Goal: Task Accomplishment & Management: Complete application form

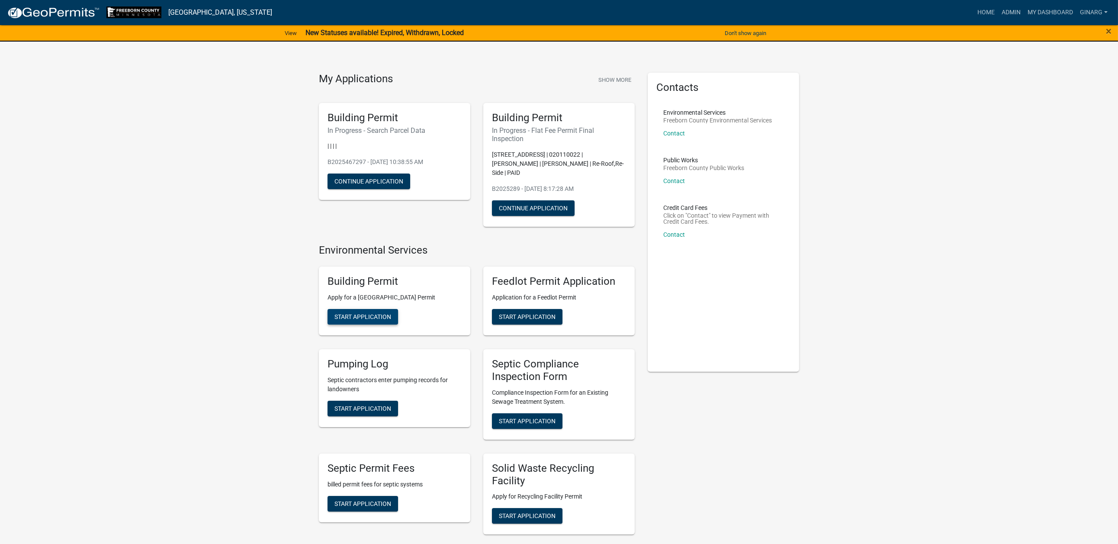
click at [367, 320] on span "Start Application" at bounding box center [362, 316] width 57 height 7
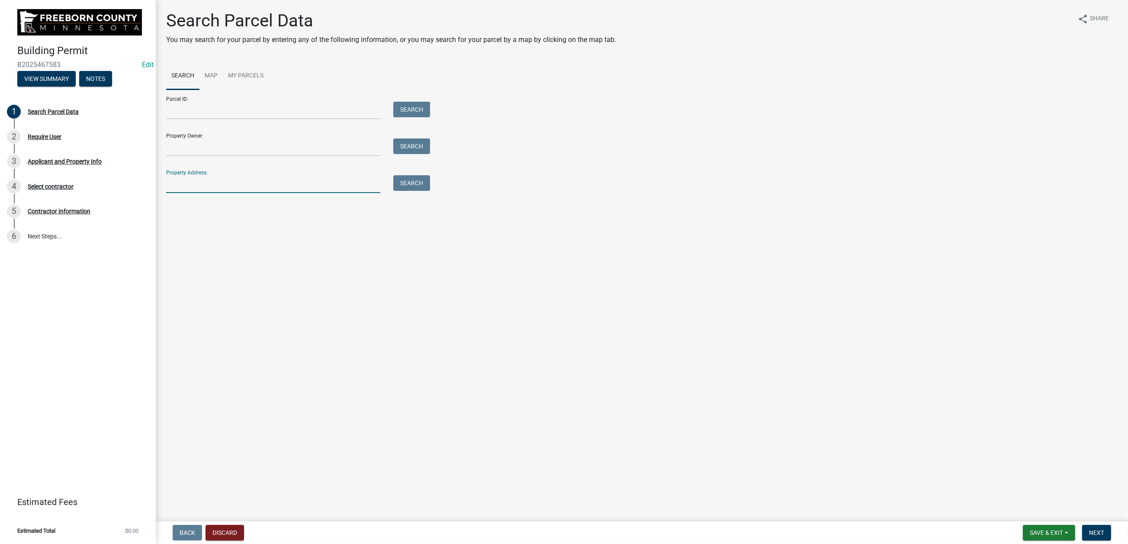
click at [213, 193] on input "Property Address:" at bounding box center [273, 184] width 214 height 18
type input "5"
type input "80083"
click at [421, 191] on button "Search" at bounding box center [411, 183] width 37 height 16
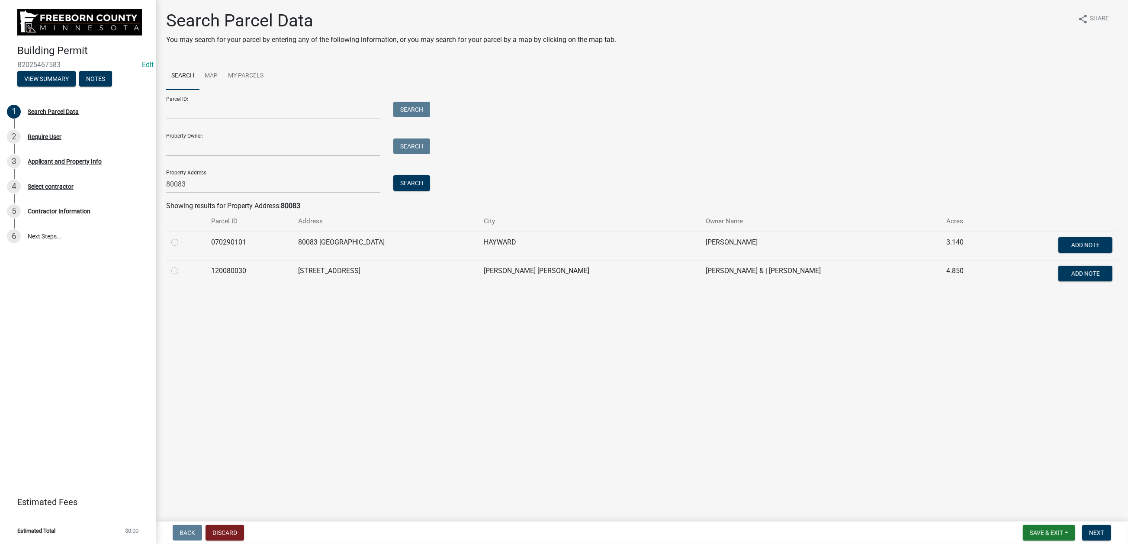
click at [182, 237] on label at bounding box center [182, 237] width 0 height 0
click at [182, 243] on input "radio" at bounding box center [185, 240] width 6 height 6
radio input "true"
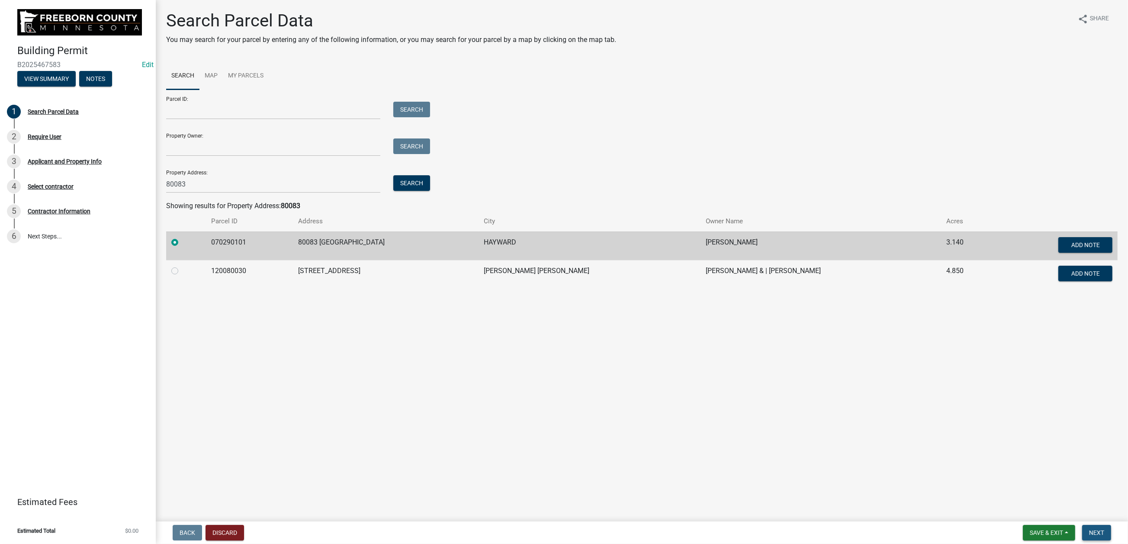
click at [938, 437] on span "Next" at bounding box center [1096, 532] width 15 height 7
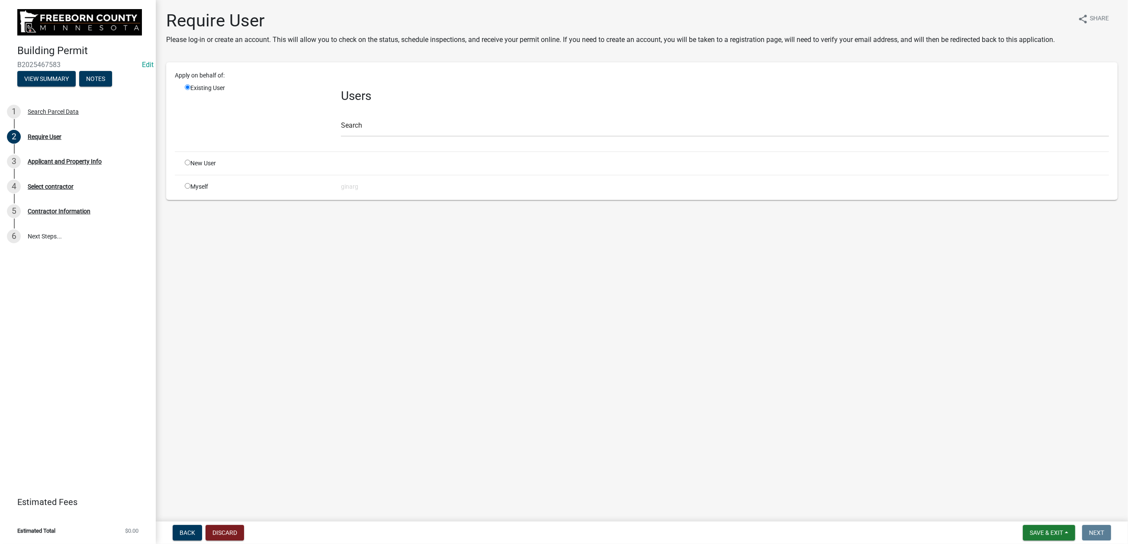
click at [190, 189] on input "radio" at bounding box center [188, 186] width 6 height 6
radio input "true"
radio input "false"
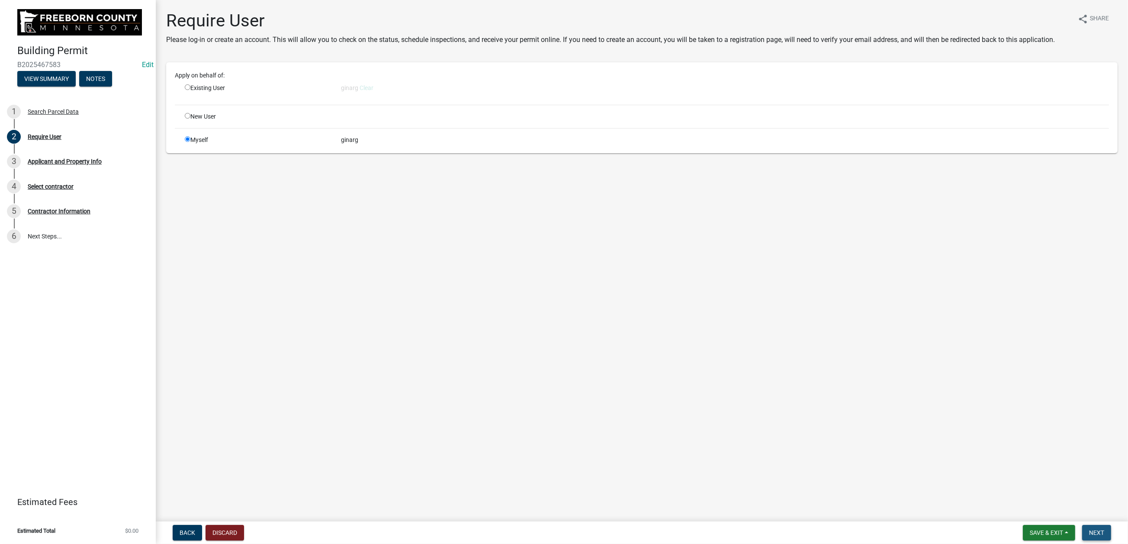
click at [938, 437] on button "Next" at bounding box center [1096, 533] width 29 height 16
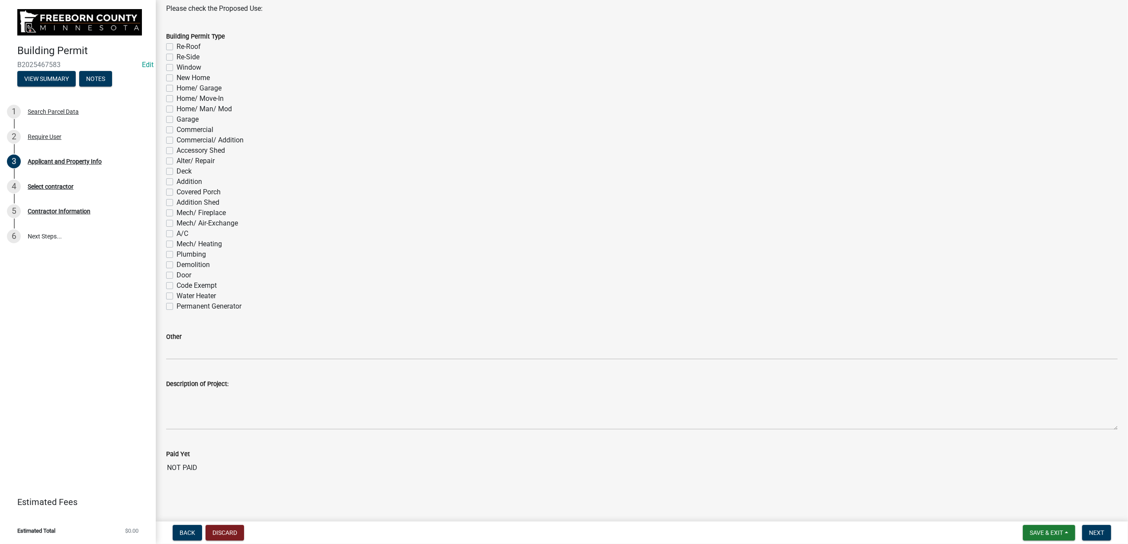
scroll to position [584, 0]
click at [176, 239] on label "A/C" at bounding box center [182, 233] width 12 height 10
click at [176, 234] on input "A/C" at bounding box center [179, 231] width 6 height 6
checkbox input "true"
checkbox input "false"
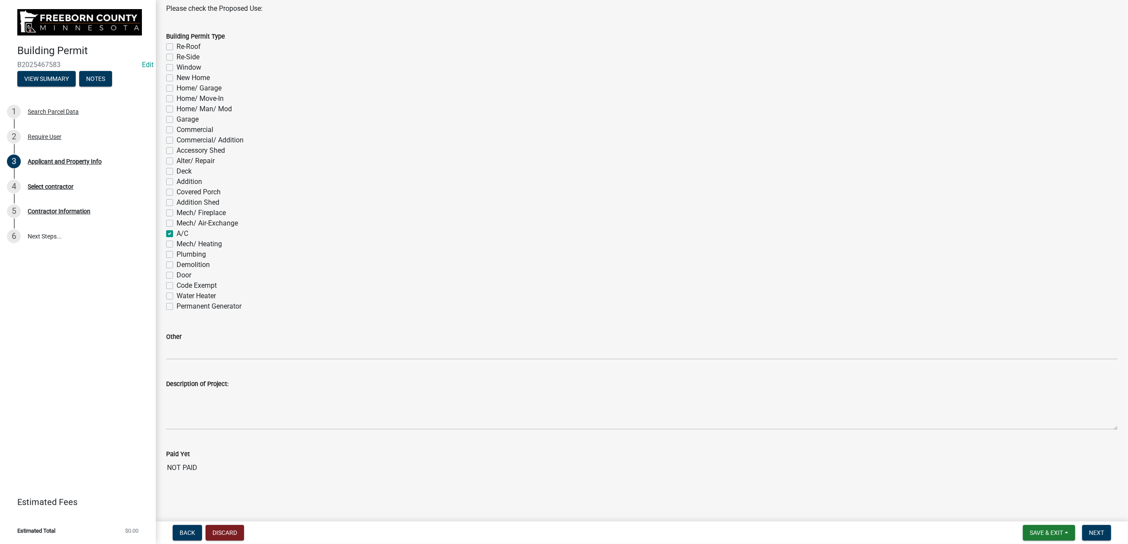
checkbox input "false"
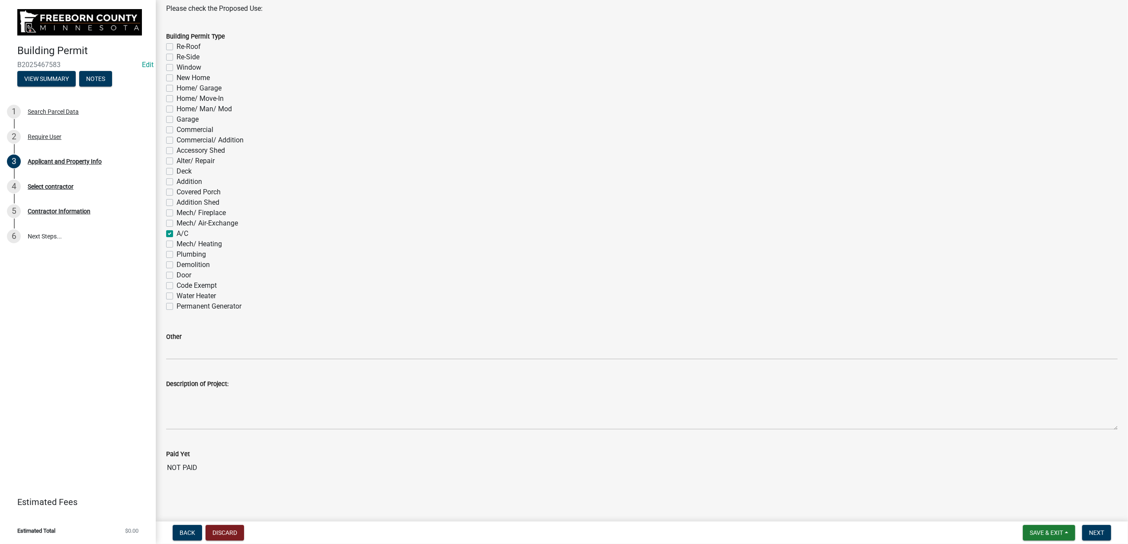
checkbox input "false"
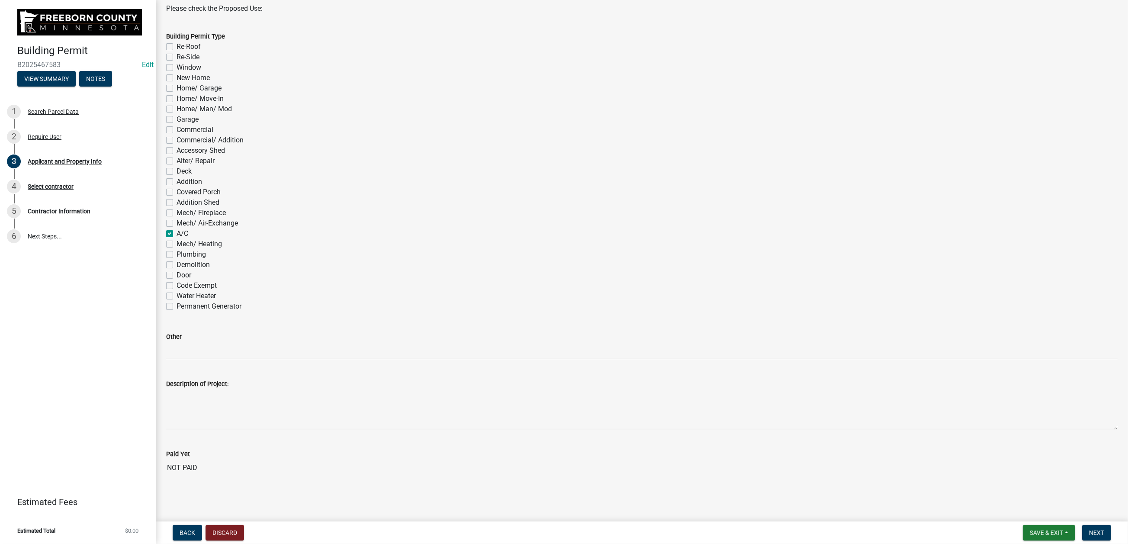
checkbox input "false"
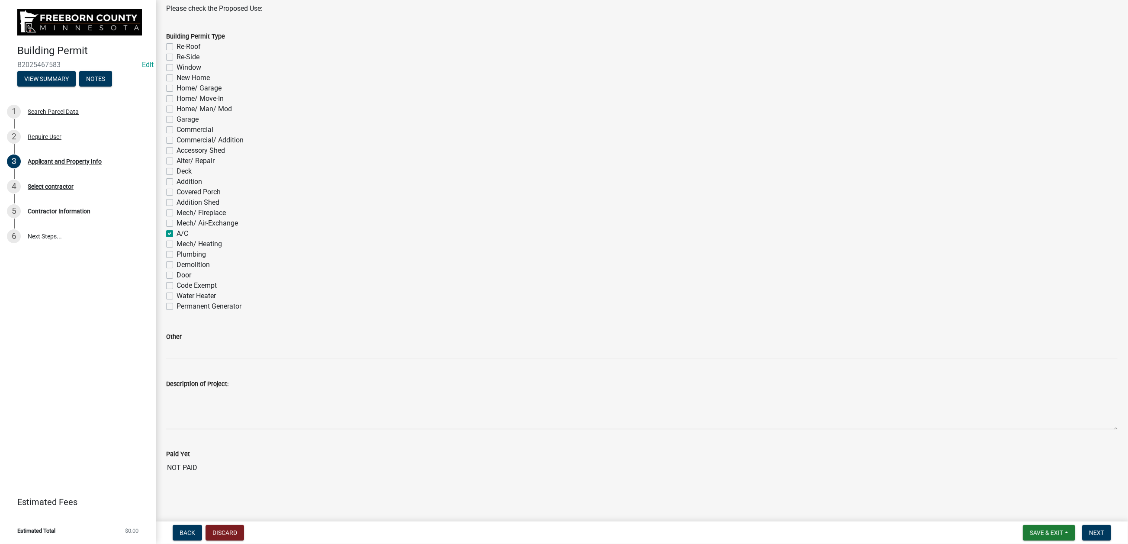
checkbox input "false"
checkbox input "true"
checkbox input "false"
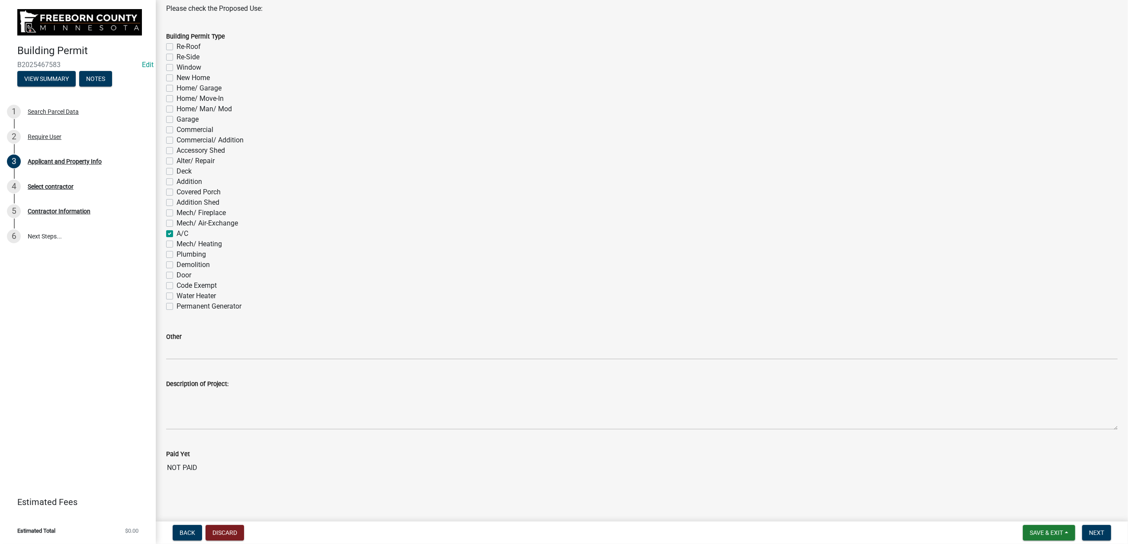
checkbox input "false"
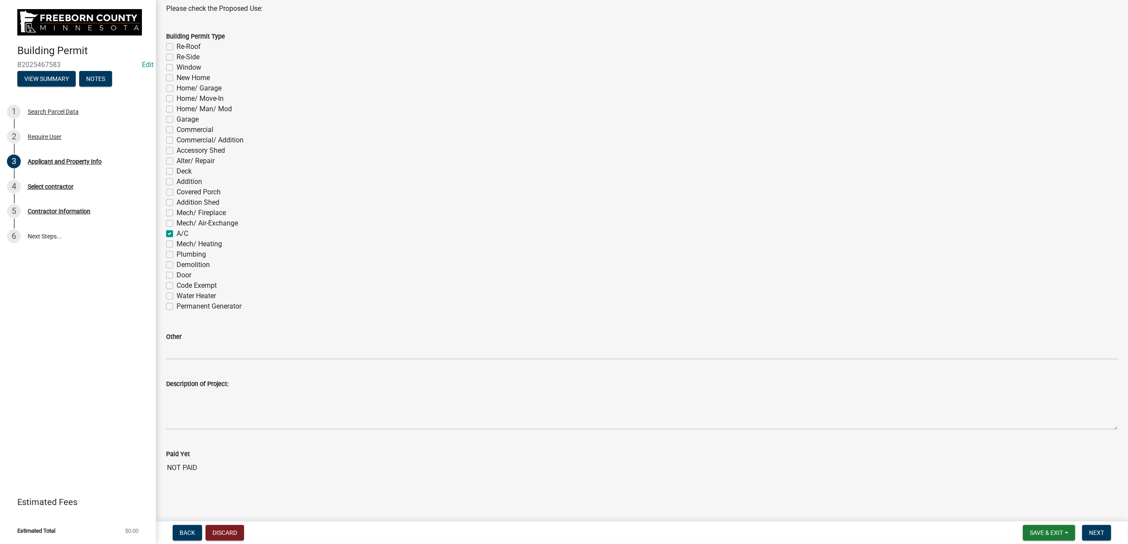
scroll to position [857, 0]
click at [938, 437] on span "Next" at bounding box center [1096, 532] width 15 height 7
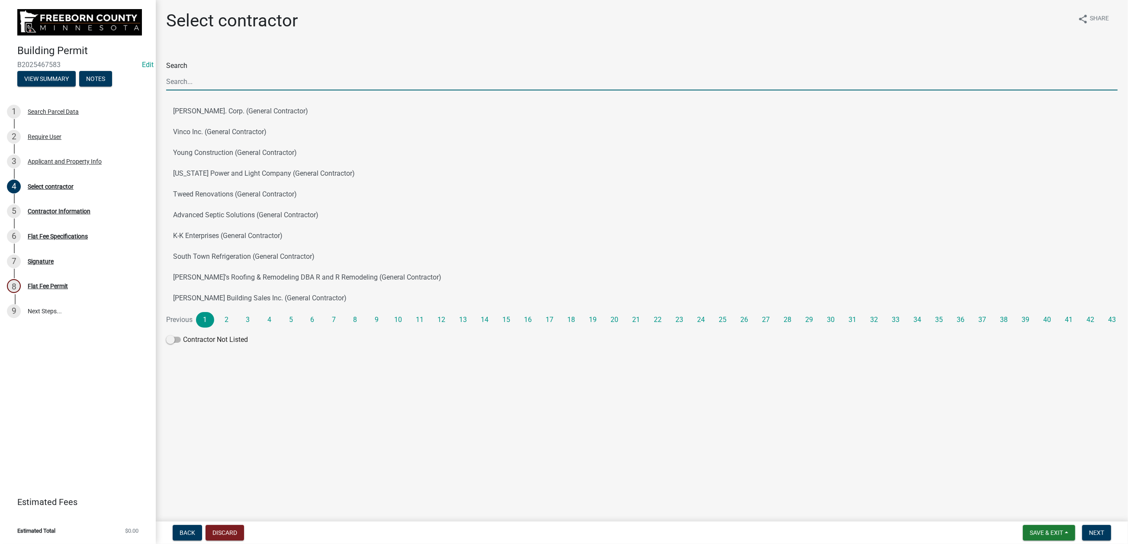
click at [221, 90] on input "Search" at bounding box center [641, 82] width 951 height 18
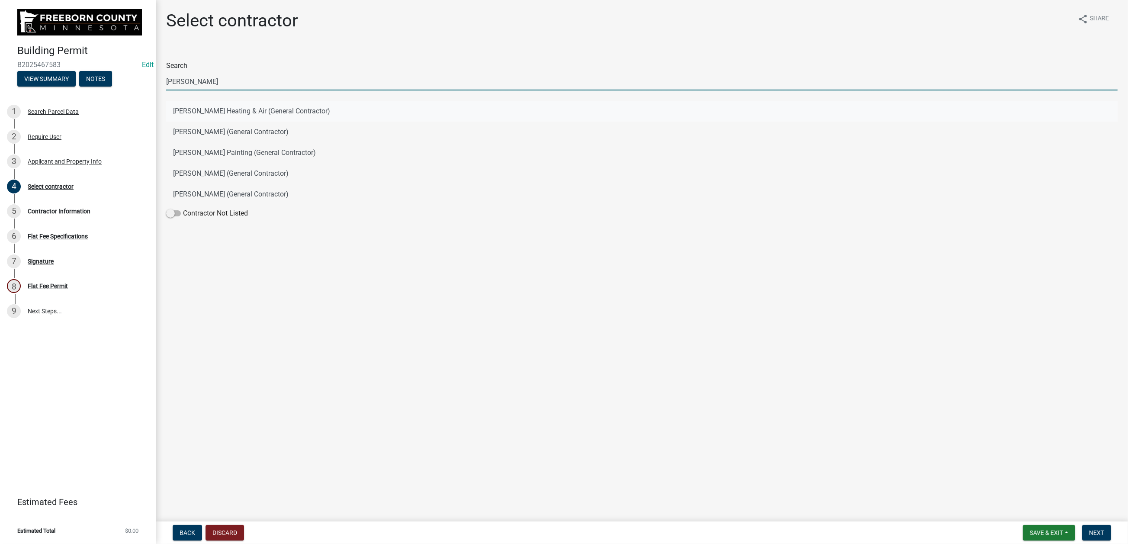
type input "[PERSON_NAME]"
click at [188, 122] on button "[PERSON_NAME] Heating & Air (General Contractor)" at bounding box center [641, 111] width 951 height 21
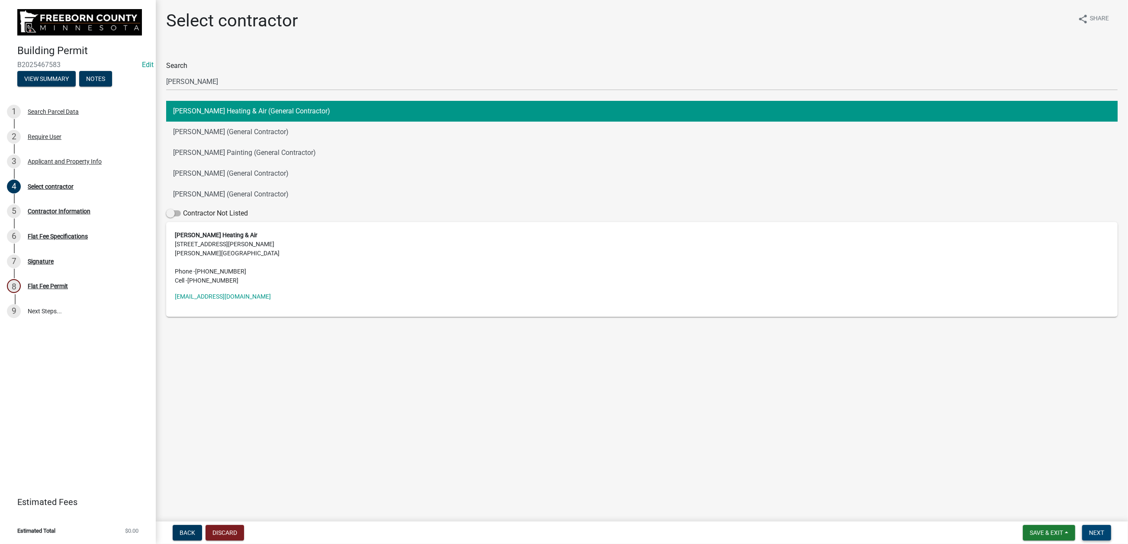
click at [938, 437] on span "Next" at bounding box center [1096, 532] width 15 height 7
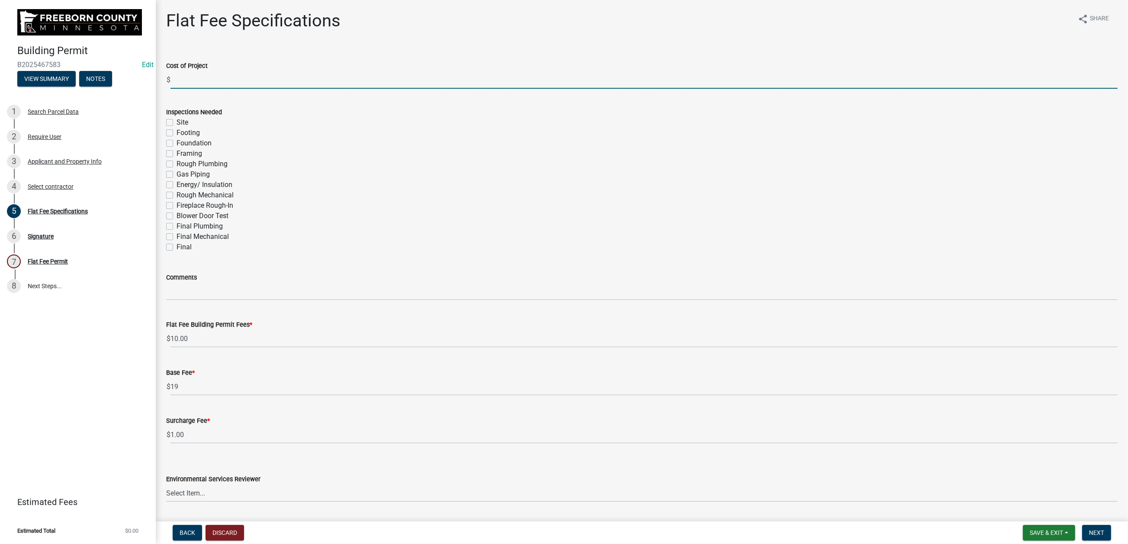
click at [205, 89] on input "text" at bounding box center [643, 80] width 947 height 18
click at [201, 89] on input "text" at bounding box center [643, 80] width 947 height 18
type input "3600"
click at [180, 242] on label "Final Mechanical" at bounding box center [202, 236] width 52 height 10
click at [180, 237] on input "Final Mechanical" at bounding box center [179, 234] width 6 height 6
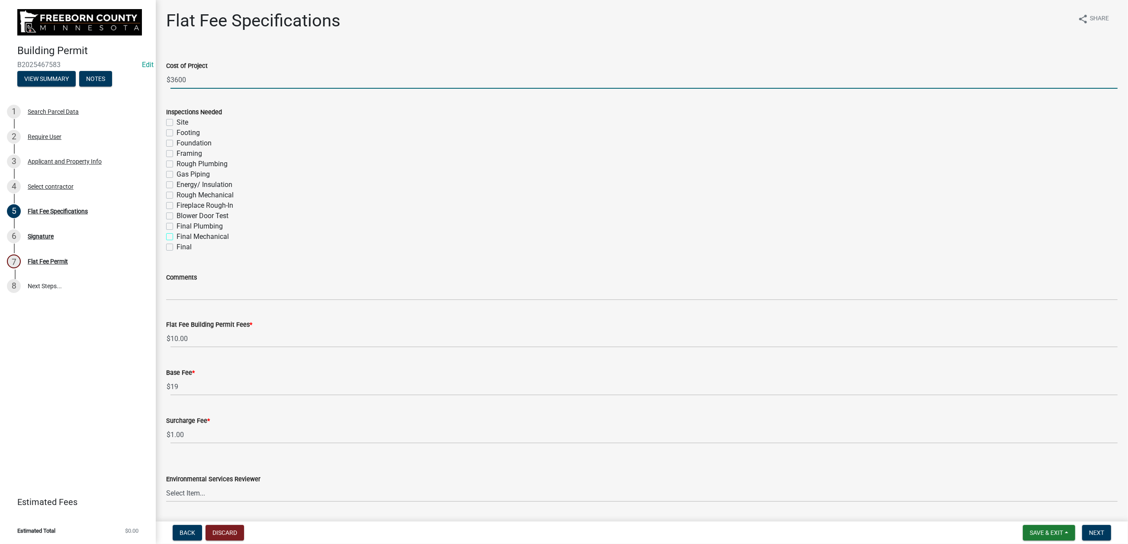
checkbox input "true"
checkbox input "false"
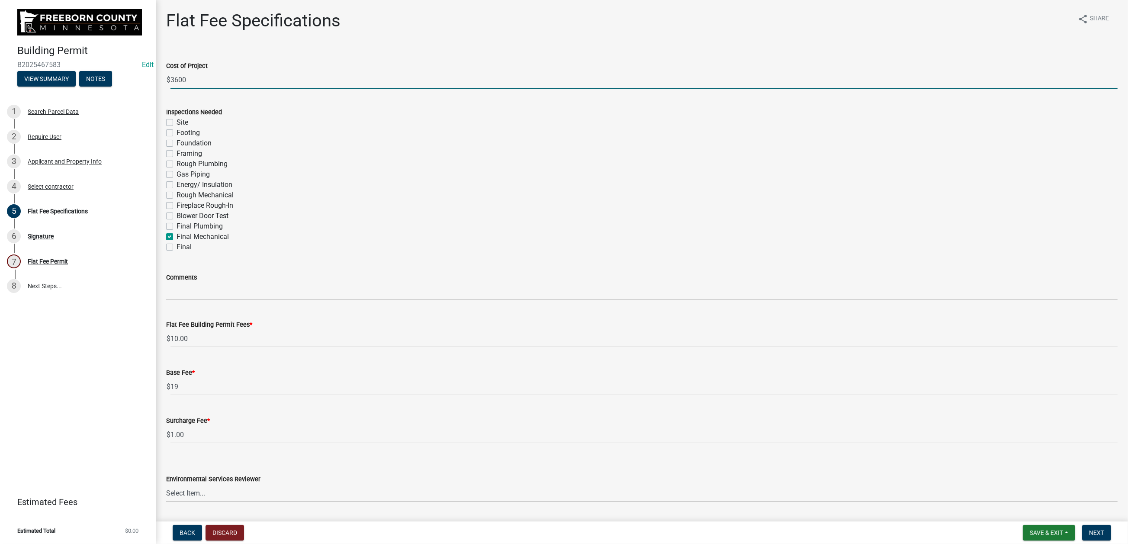
checkbox input "false"
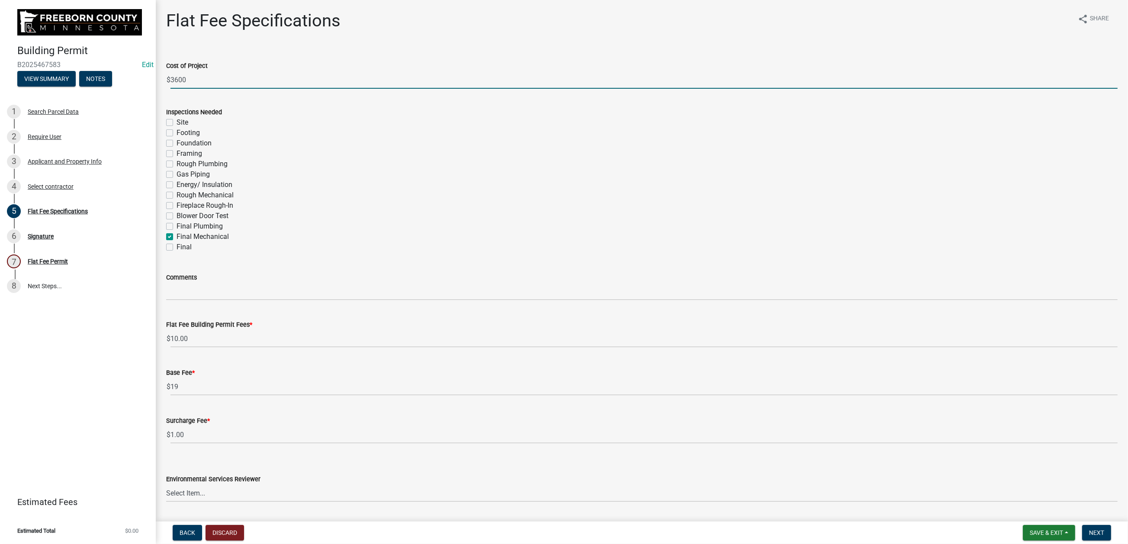
checkbox input "false"
checkbox input "true"
checkbox input "false"
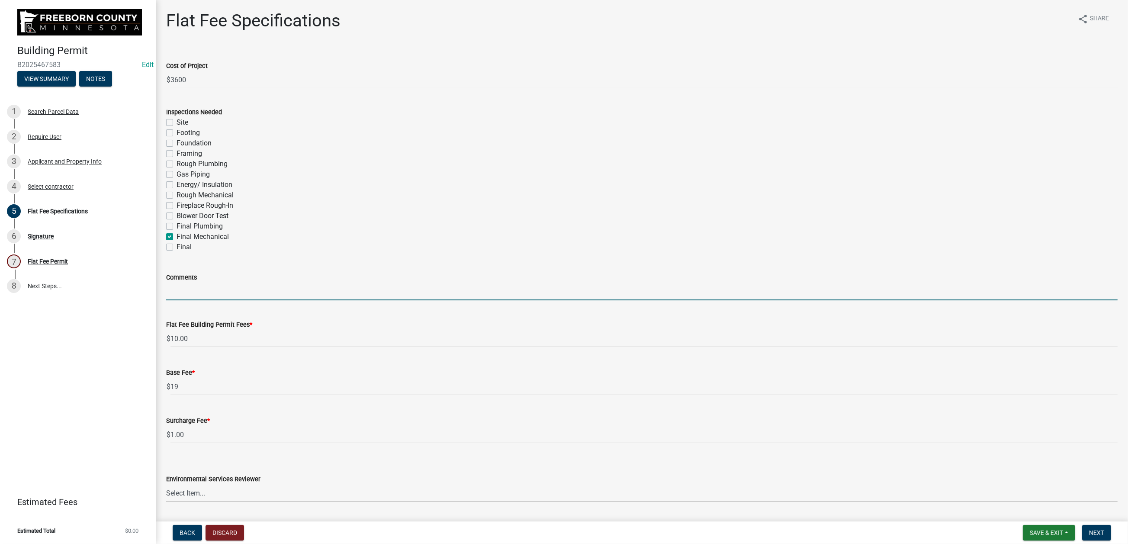
click at [193, 300] on input "Comments" at bounding box center [641, 291] width 951 height 18
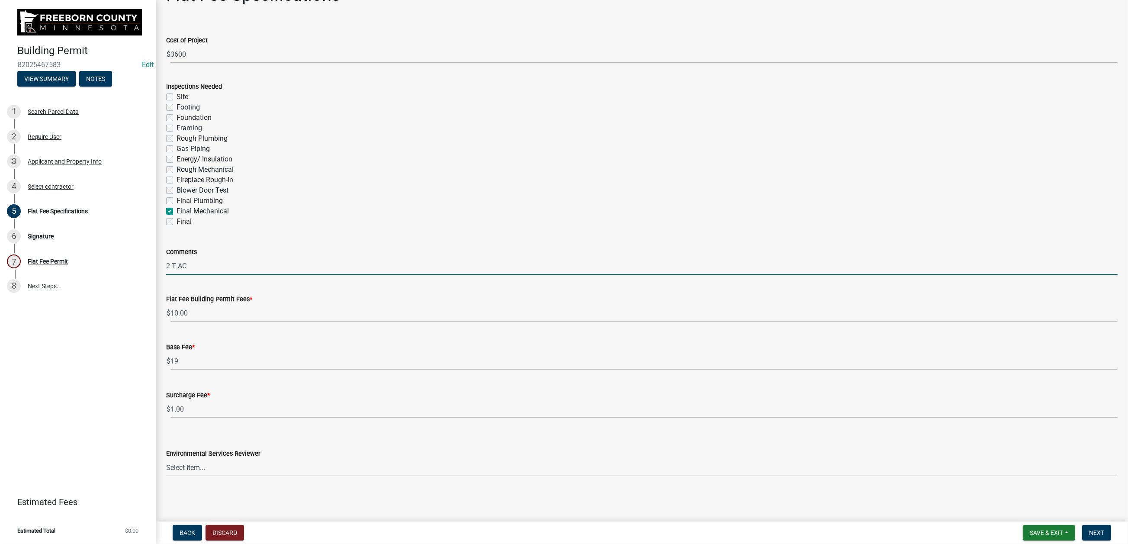
scroll to position [281, 0]
type input "2 T AC"
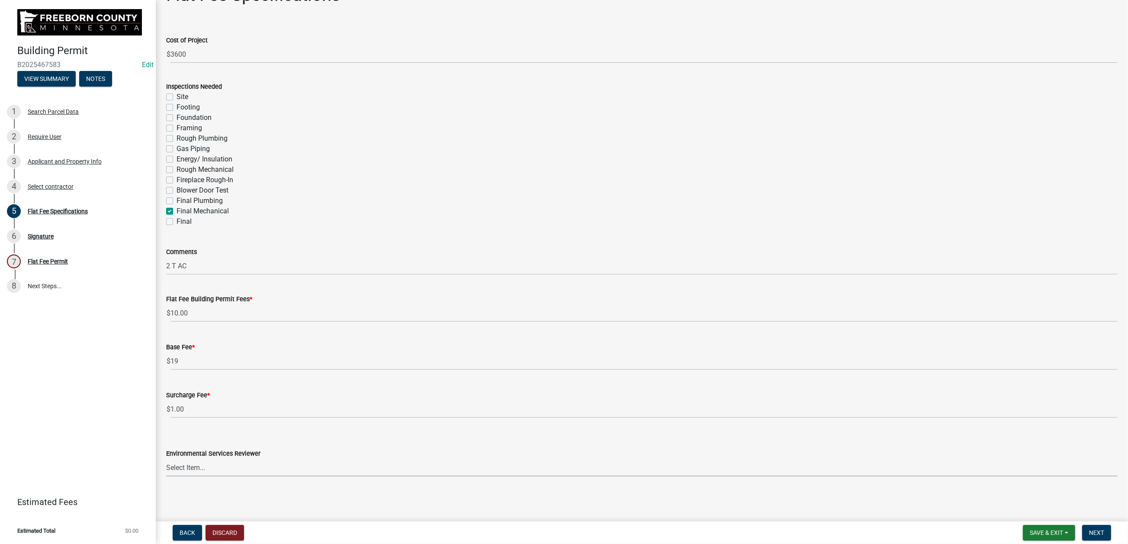
click at [938, 437] on select "Select Item... [PERSON_NAME] [PERSON_NAME] [PERSON_NAME] [PERSON_NAME] [PERSON_…" at bounding box center [641, 468] width 951 height 18
click at [171, 437] on select "Select Item... [PERSON_NAME] [PERSON_NAME] [PERSON_NAME] [PERSON_NAME] [PERSON_…" at bounding box center [641, 468] width 951 height 18
select select "cf5e982a-8fde-449d-bcd8-be8cdfb99374"
click at [938, 437] on button "Next" at bounding box center [1096, 533] width 29 height 16
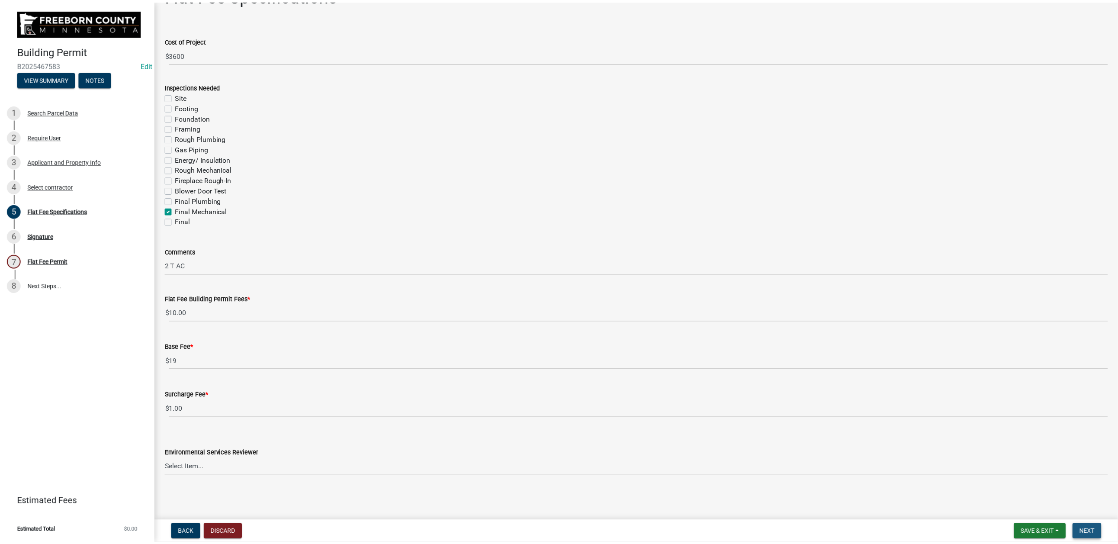
scroll to position [0, 0]
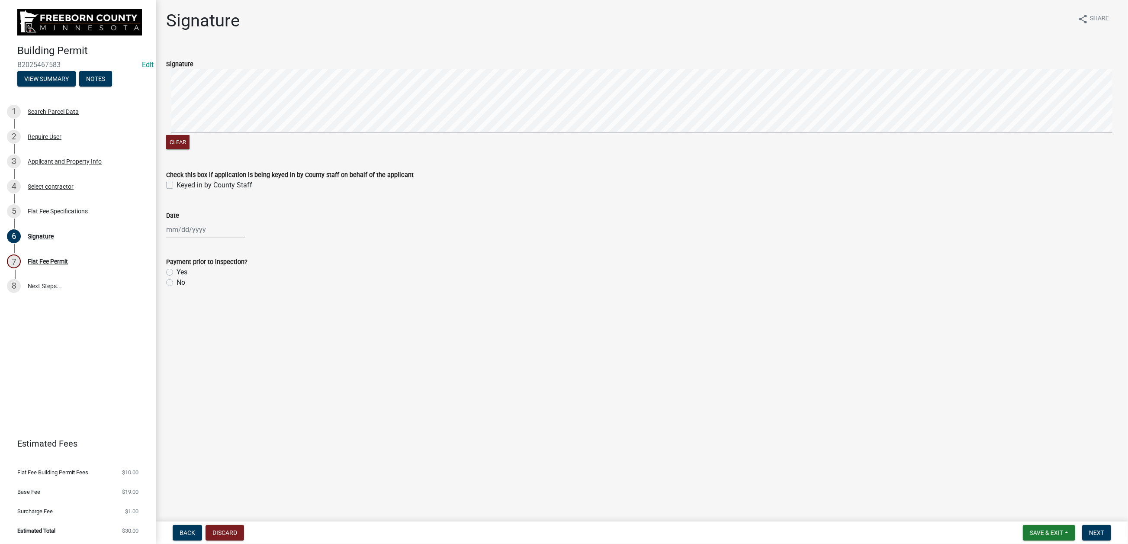
click at [176, 190] on label "Keyed in by County Staff" at bounding box center [214, 185] width 76 height 10
click at [176, 186] on input "Keyed in by County Staff" at bounding box center [179, 183] width 6 height 6
checkbox input "true"
click at [192, 238] on div at bounding box center [205, 230] width 79 height 18
select select "8"
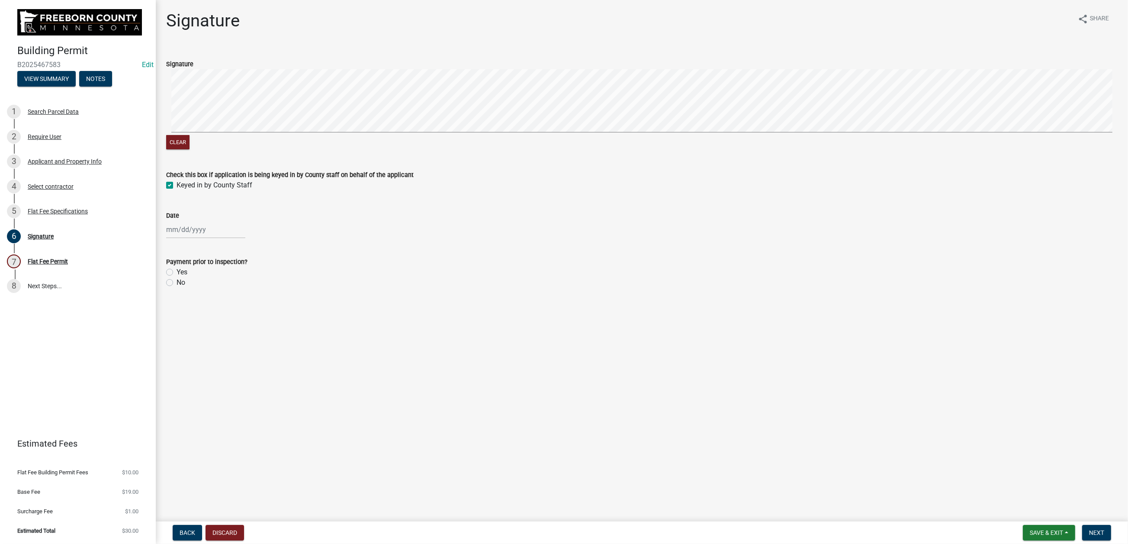
select select "2025"
click at [223, 343] on div "21" at bounding box center [216, 337] width 14 height 14
type input "[DATE]"
drag, startPoint x: 176, startPoint y: 391, endPoint x: 240, endPoint y: 401, distance: 64.5
click at [176, 288] on label "No" at bounding box center [180, 282] width 9 height 10
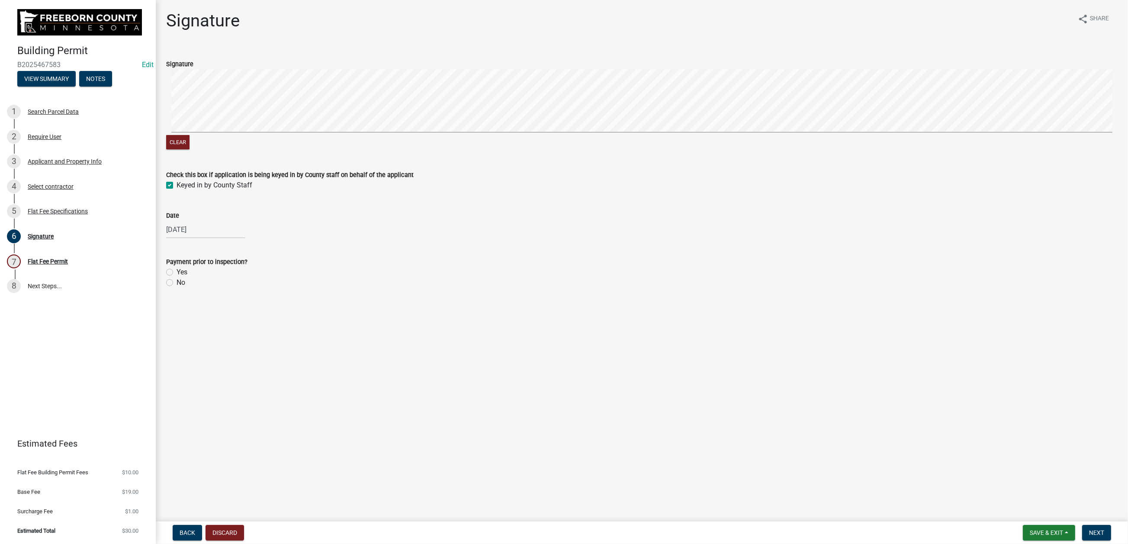
click at [176, 283] on input "No" at bounding box center [179, 280] width 6 height 6
radio input "true"
click at [938, 437] on span "Next" at bounding box center [1096, 532] width 15 height 7
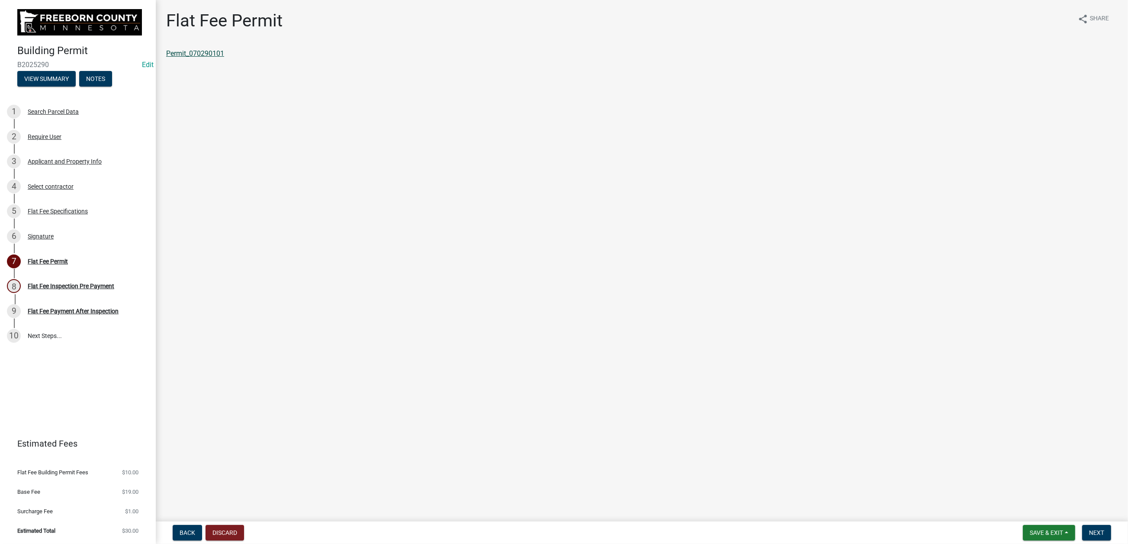
click at [224, 58] on link "Permit_070290101" at bounding box center [195, 53] width 58 height 8
click at [938, 437] on span "Save & Exit" at bounding box center [1045, 532] width 33 height 7
click at [938, 437] on button "Save & Exit" at bounding box center [1040, 502] width 69 height 21
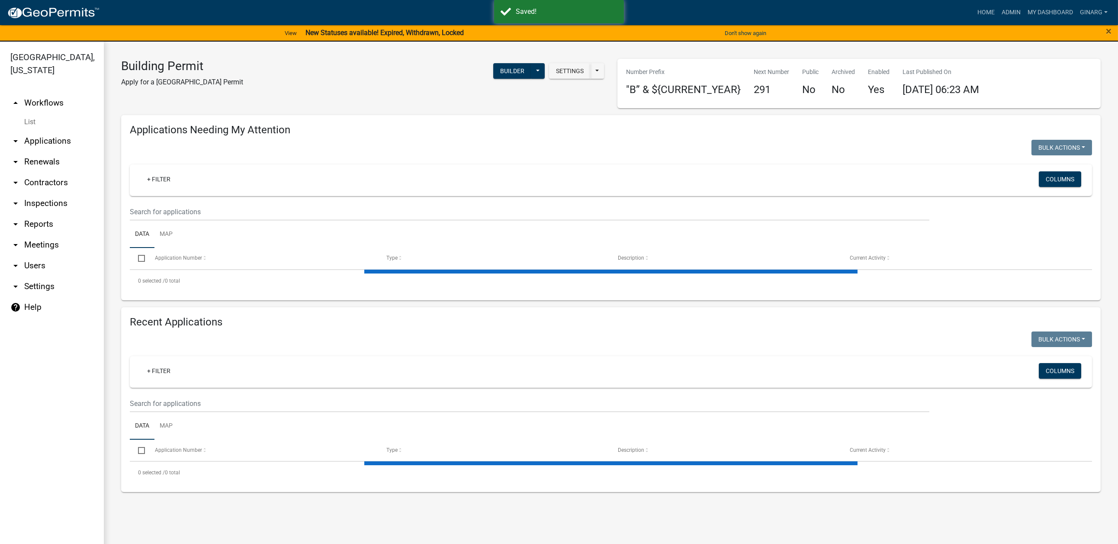
select select "3: 100"
